Goal: Transaction & Acquisition: Purchase product/service

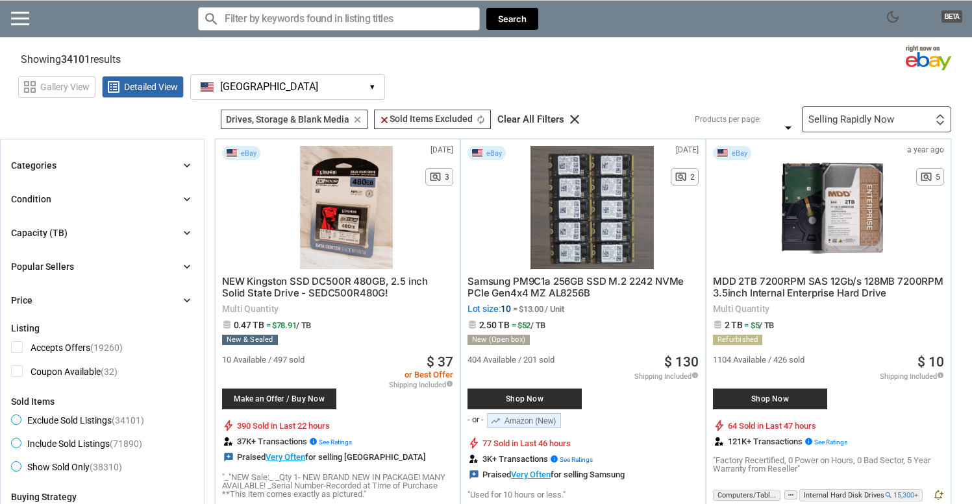
click at [264, 25] on input "Search for models" at bounding box center [339, 18] width 282 height 23
paste input "Callaway Apex AI 200 Irons"
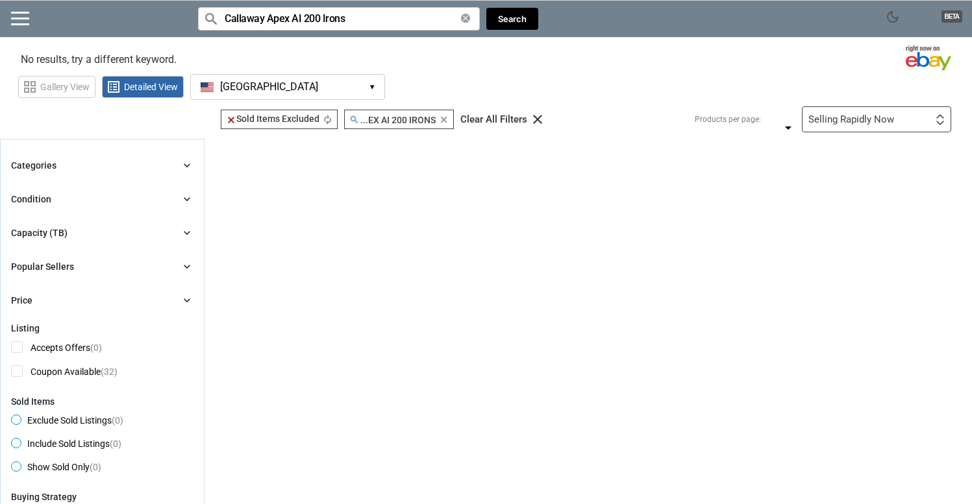
type input "Callaway Apex AI 200 Irons"
click at [338, 81] on button "[GEOGRAPHIC_DATA] [GEOGRAPHIC_DATA] ▾" at bounding box center [287, 87] width 195 height 26
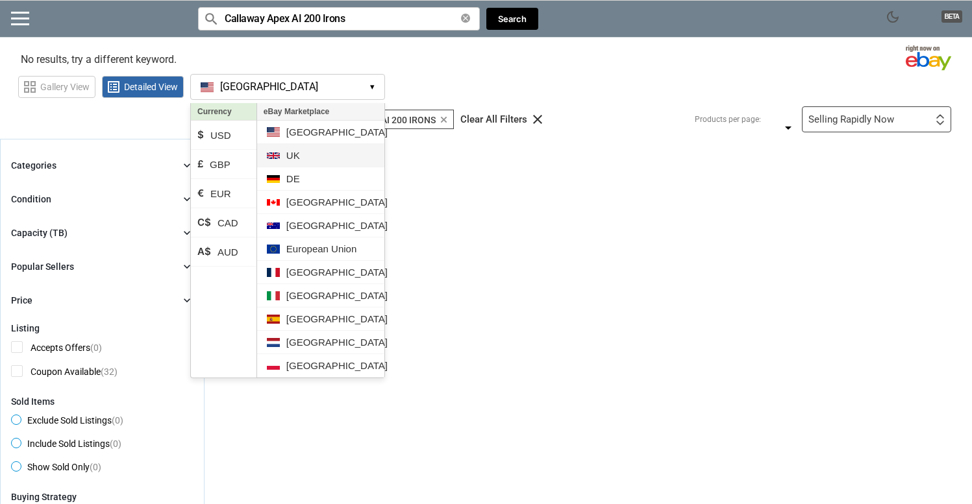
click at [306, 153] on li "UK" at bounding box center [320, 155] width 127 height 23
click at [351, 63] on section "No results, try a different keyword. Loading Results . (0.00%)" at bounding box center [486, 56] width 972 height 25
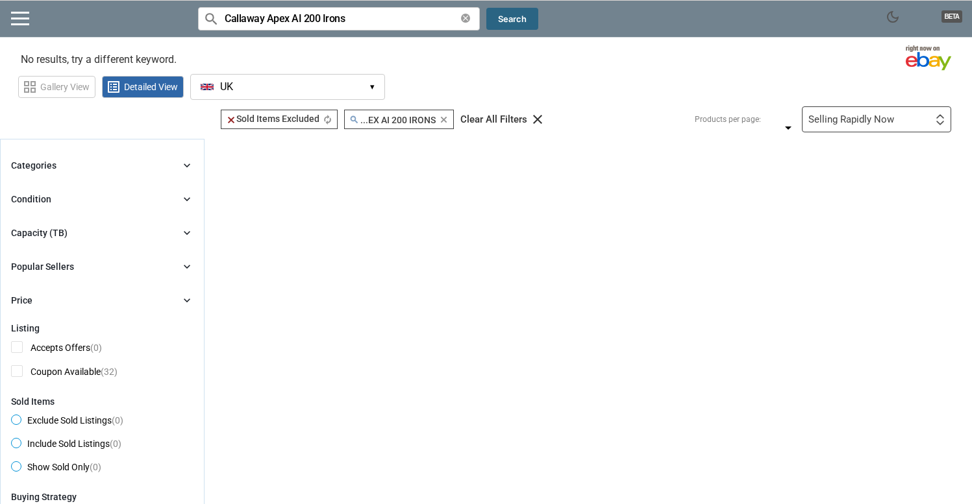
click at [504, 21] on button "Search" at bounding box center [512, 19] width 52 height 23
click at [868, 113] on div "Selling Rapidly Now First or Last Chance to Buy Recently Listed Selling Rapidly…" at bounding box center [876, 119] width 149 height 26
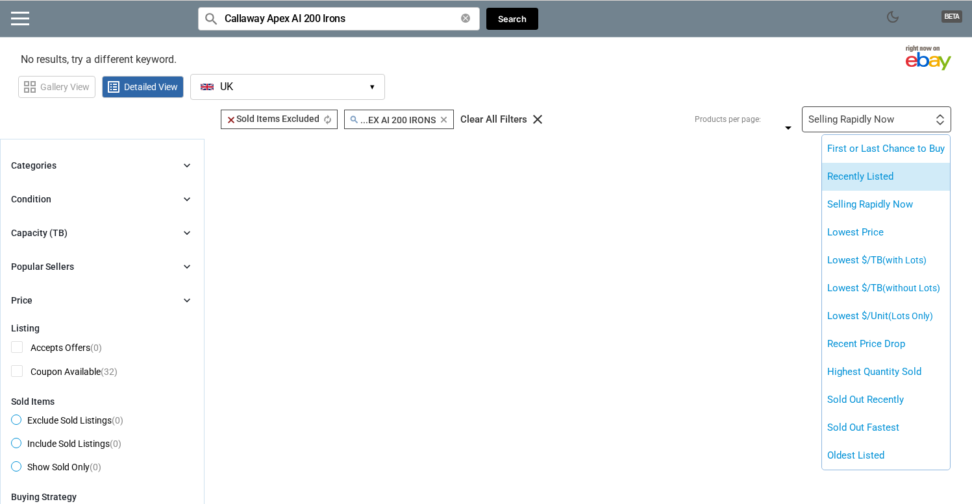
click at [861, 175] on li "Recently Listed" at bounding box center [886, 177] width 128 height 28
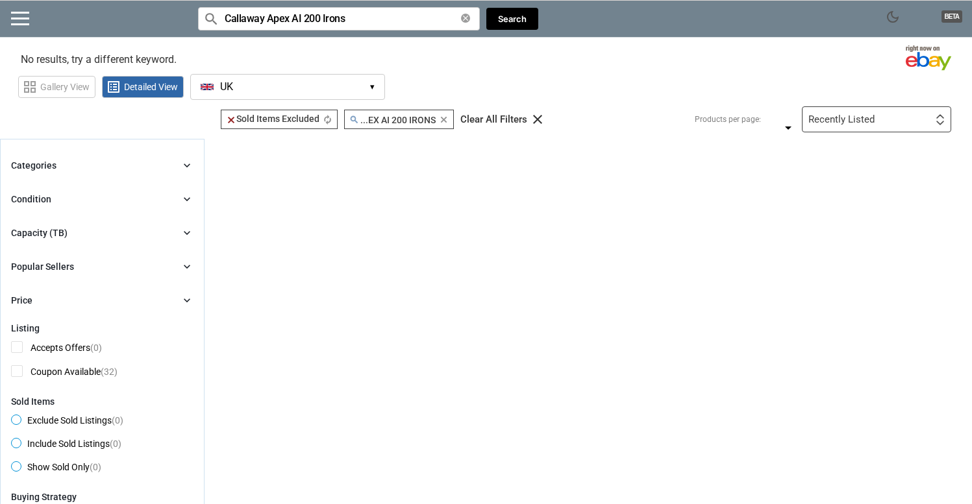
click at [330, 119] on icon "autorenew" at bounding box center [328, 120] width 10 height 10
